Goal: Communication & Community: Answer question/provide support

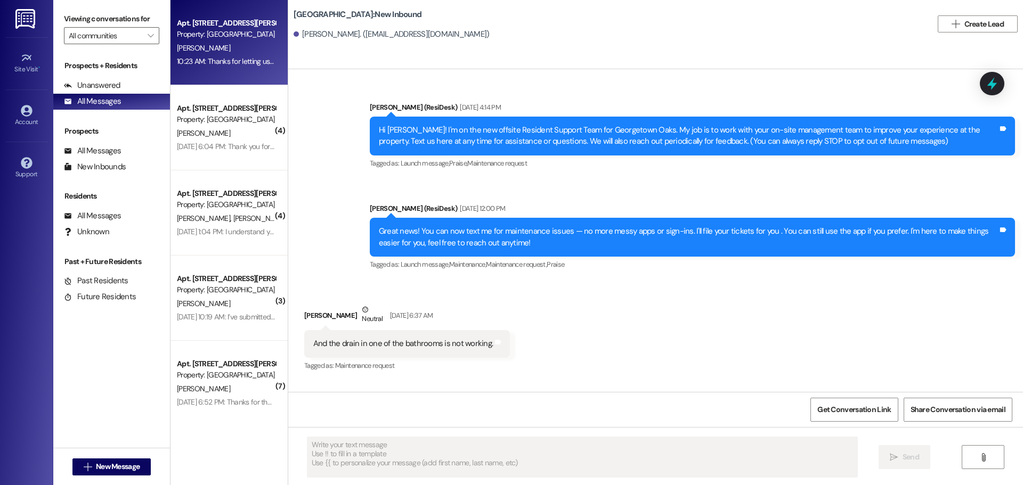
scroll to position [2691, 0]
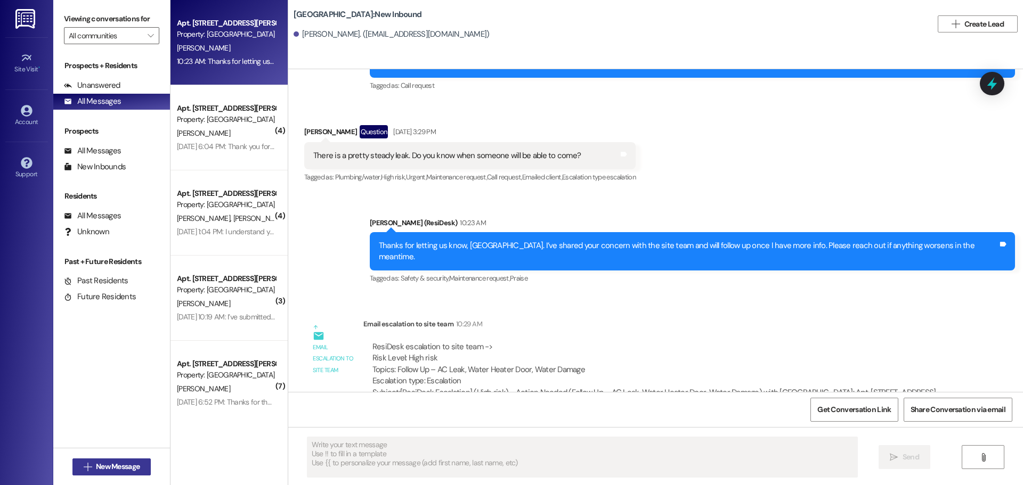
click at [126, 466] on span "New Message" at bounding box center [118, 466] width 44 height 11
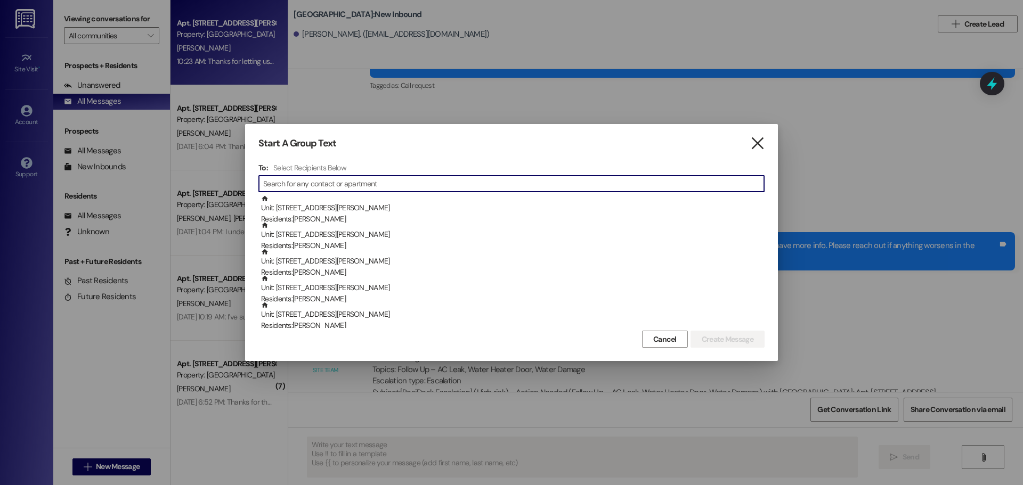
click at [757, 145] on icon "" at bounding box center [757, 143] width 14 height 11
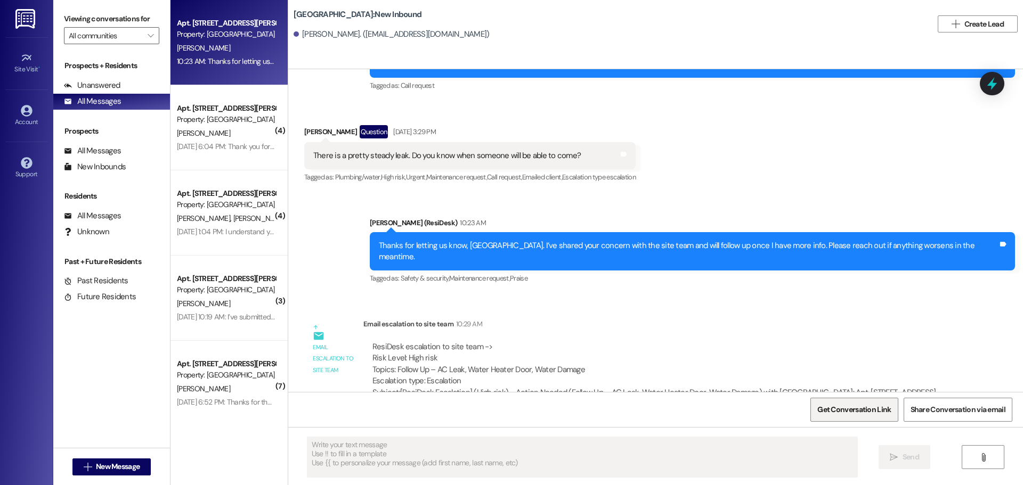
click at [887, 407] on span "Get Conversation Link" at bounding box center [854, 409] width 74 height 11
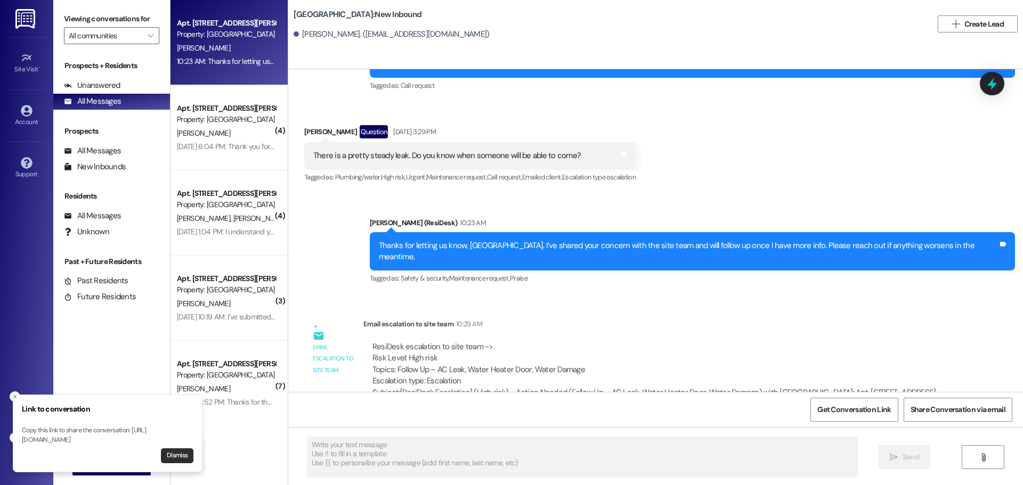
click at [180, 453] on button "Dismiss" at bounding box center [177, 456] width 32 height 15
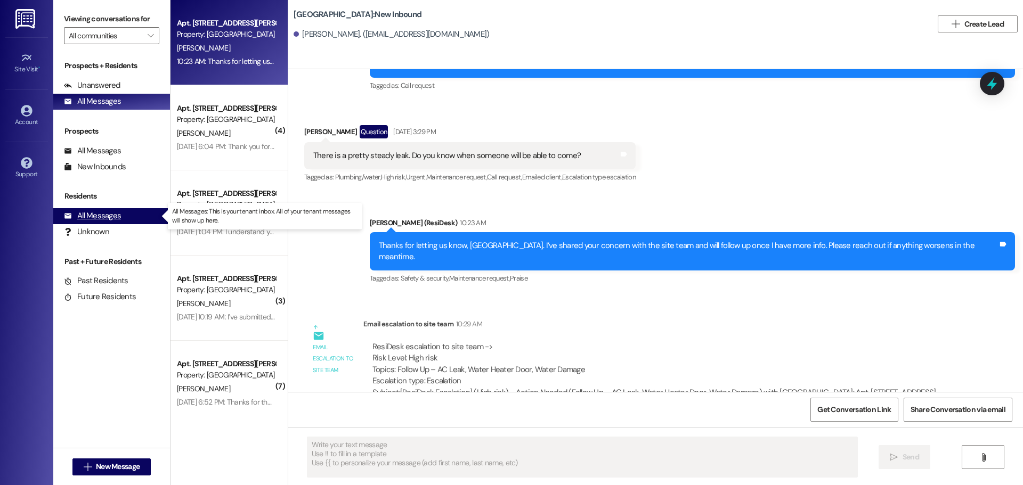
click at [123, 219] on div "All Messages (undefined)" at bounding box center [111, 216] width 117 height 16
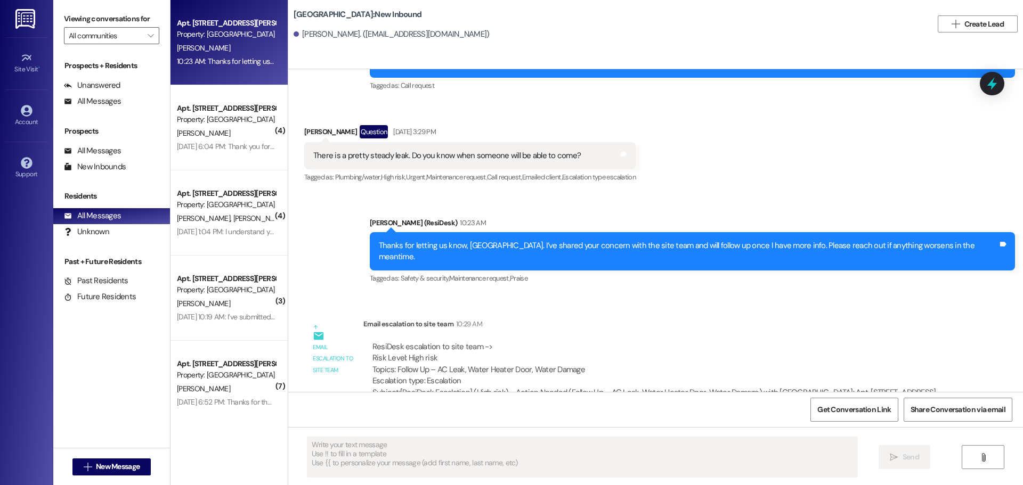
click at [200, 37] on div "Property: [GEOGRAPHIC_DATA]" at bounding box center [226, 34] width 99 height 11
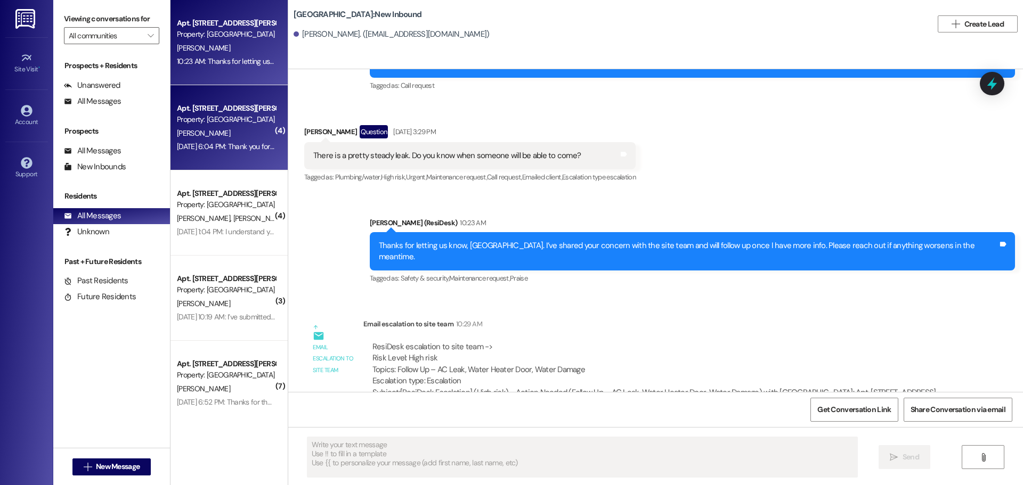
click at [226, 118] on div "Property: [GEOGRAPHIC_DATA]" at bounding box center [226, 119] width 99 height 11
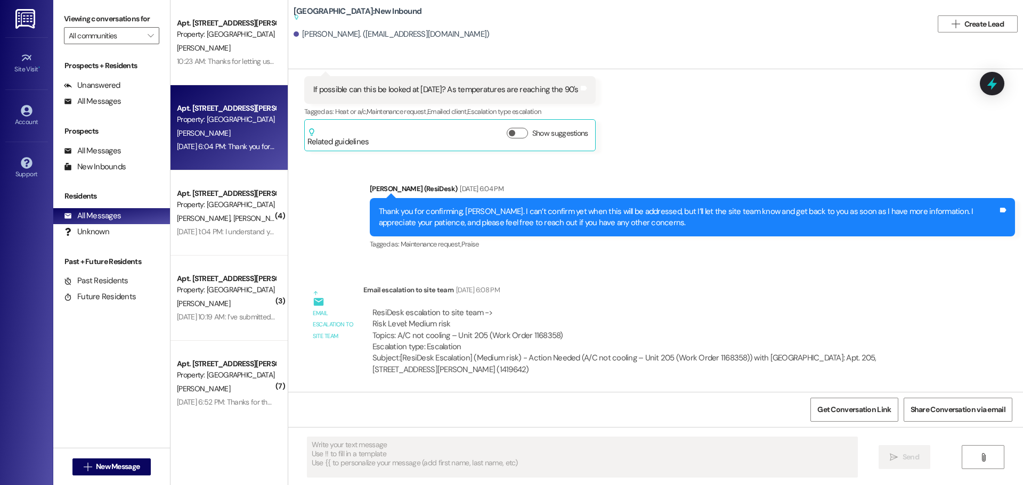
click at [227, 35] on div "Property: [GEOGRAPHIC_DATA]" at bounding box center [226, 34] width 99 height 11
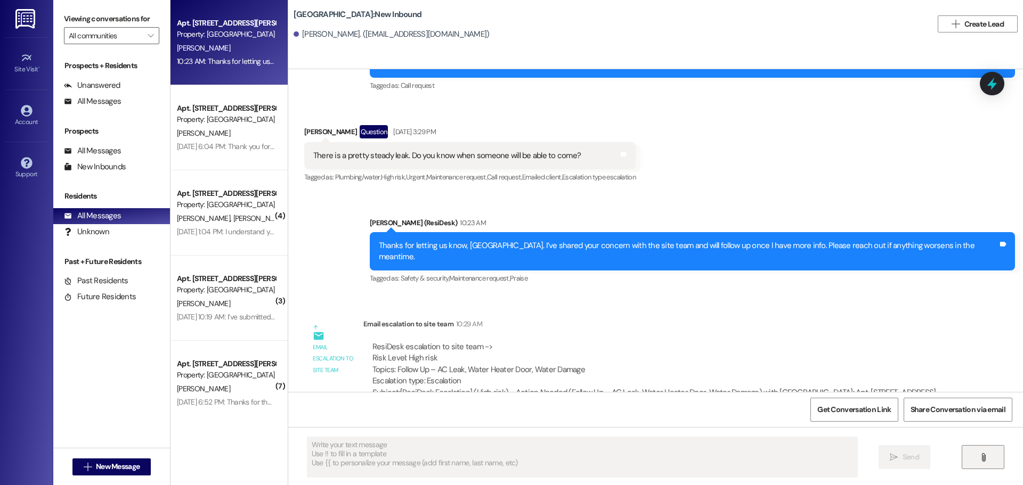
click at [969, 450] on button "" at bounding box center [982, 457] width 43 height 24
click at [112, 469] on span "New Message" at bounding box center [118, 466] width 44 height 11
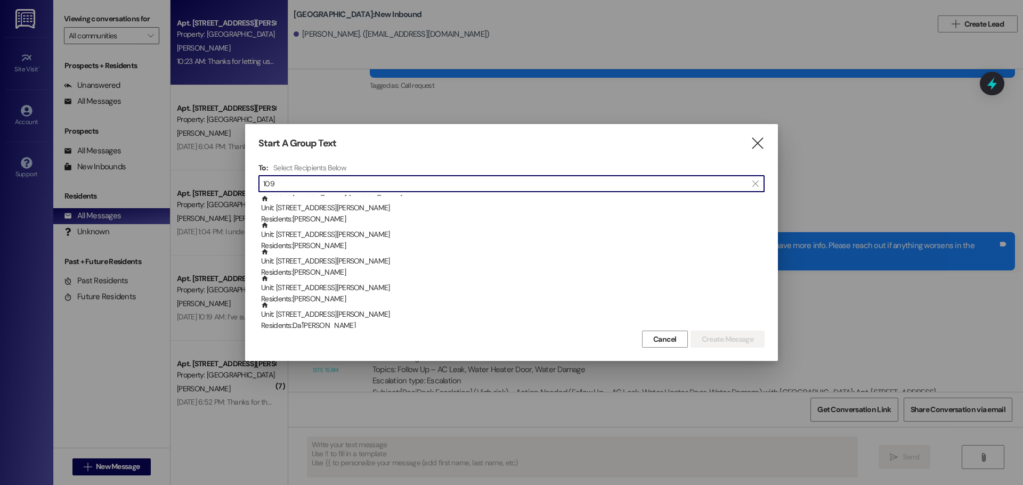
scroll to position [0, 0]
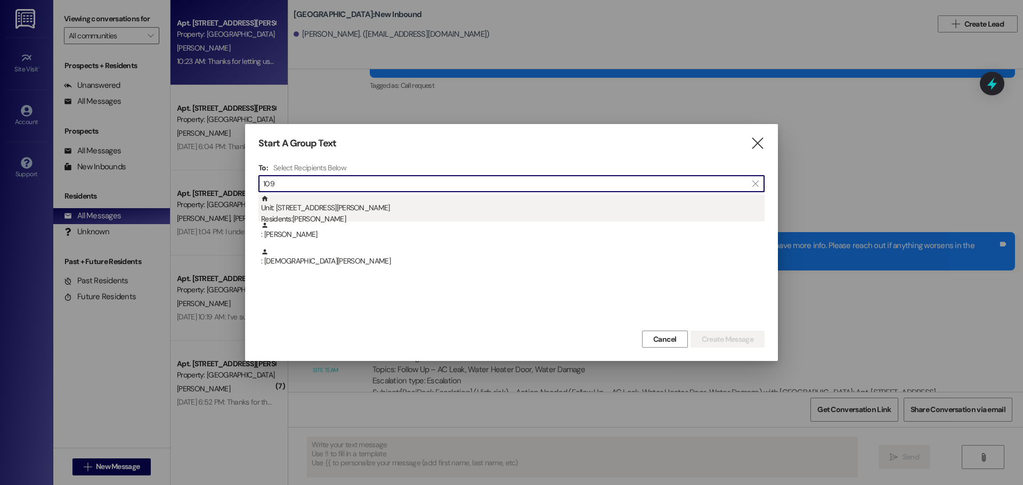
type input "109"
click at [385, 210] on div "Unit: [STREET_ADDRESS][PERSON_NAME] Residents: [PERSON_NAME]" at bounding box center [512, 210] width 503 height 30
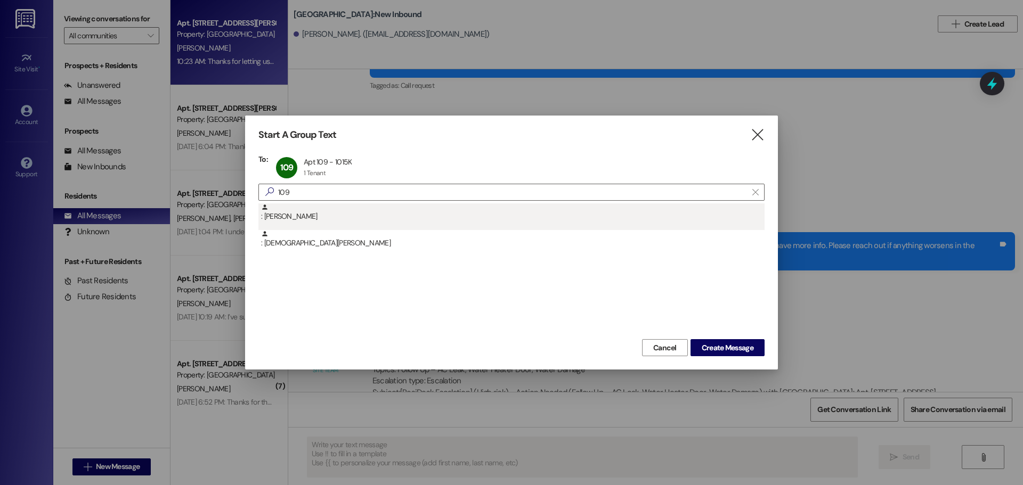
click at [299, 212] on div ": [PERSON_NAME]" at bounding box center [512, 212] width 503 height 19
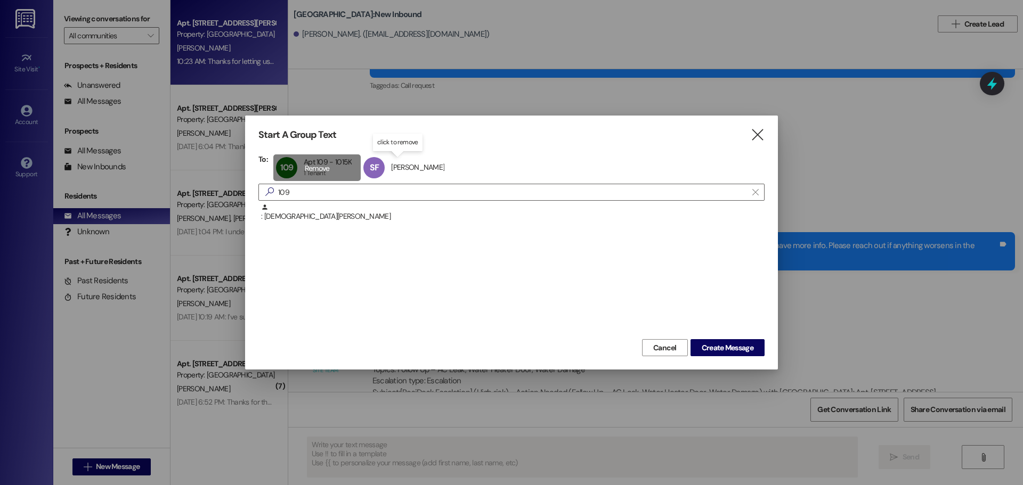
click at [337, 168] on div "109 Apt 109 - 1015K Apt 109 - 1015K 1 Tenant 1 Tenant click to remove" at bounding box center [317, 167] width 88 height 27
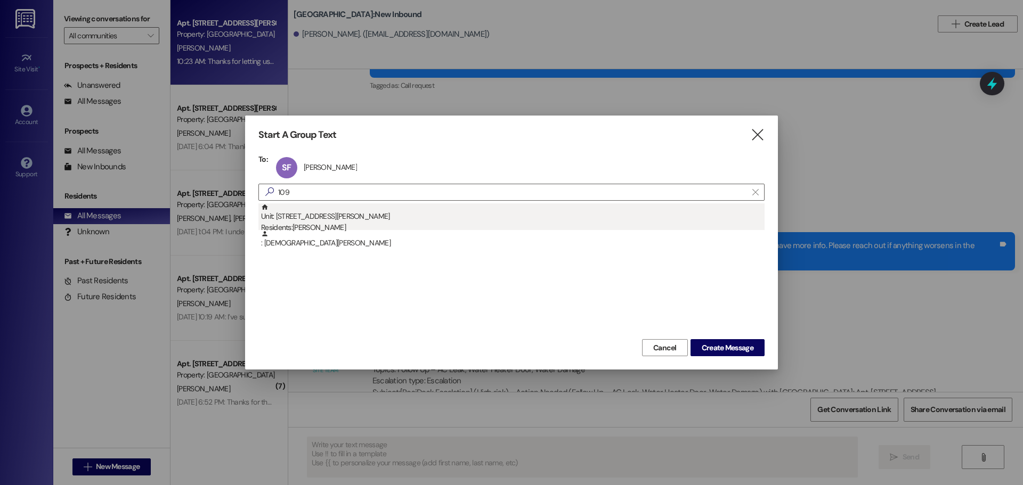
click at [344, 219] on div "Unit: [STREET_ADDRESS][PERSON_NAME] Residents: [PERSON_NAME]" at bounding box center [512, 218] width 503 height 30
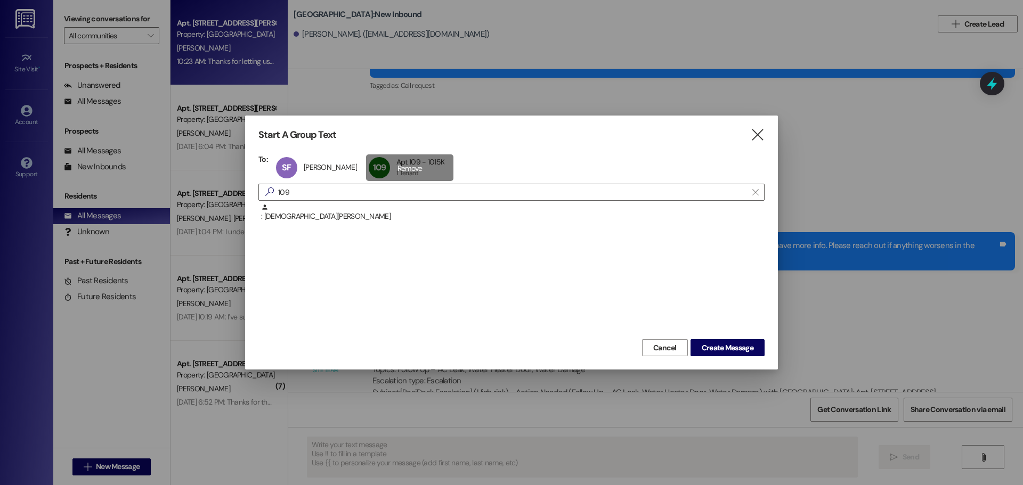
click at [389, 161] on div "109 Apt 109 - 1015K Apt 109 - 1015K 1 Tenant 1 Tenant click to remove" at bounding box center [410, 167] width 88 height 27
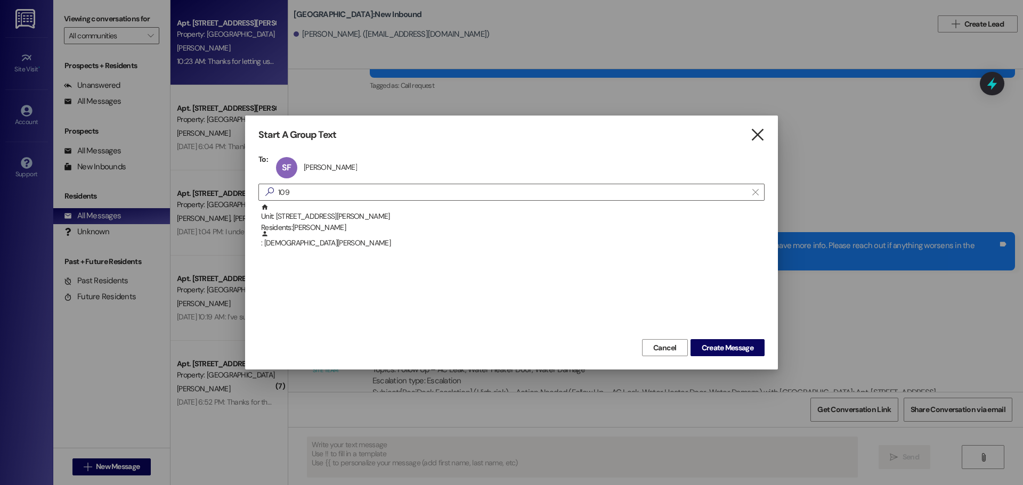
click at [761, 135] on icon "" at bounding box center [757, 134] width 14 height 11
